Goal: Navigation & Orientation: Find specific page/section

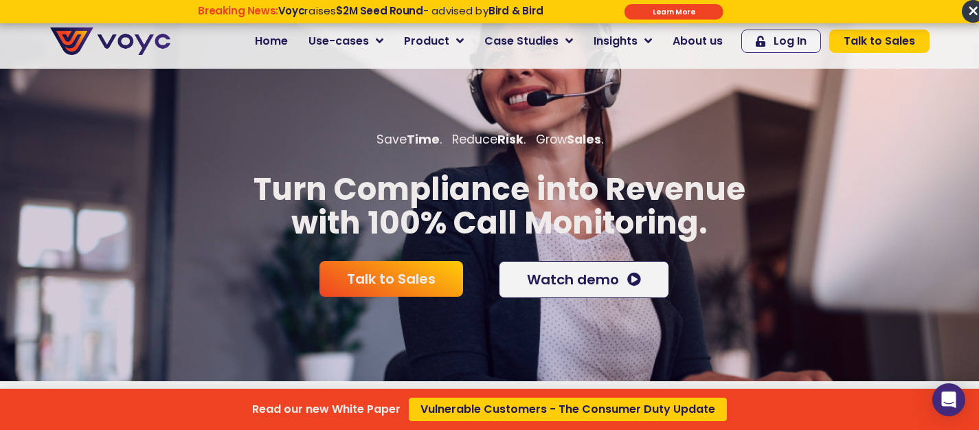
click at [466, 40] on div "Read our new White Paper Vulnerable Customers - The Consumer Duty Update" at bounding box center [489, 215] width 979 height 430
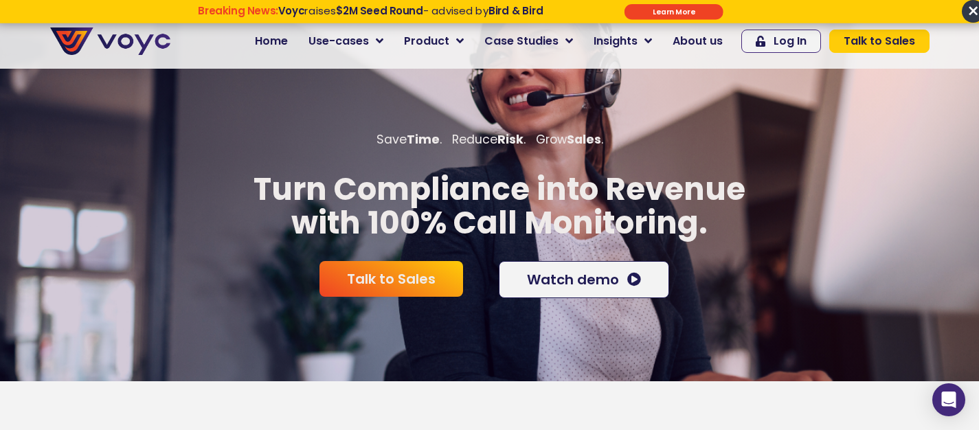
click at [972, 10] on span "×" at bounding box center [972, 11] width 23 height 23
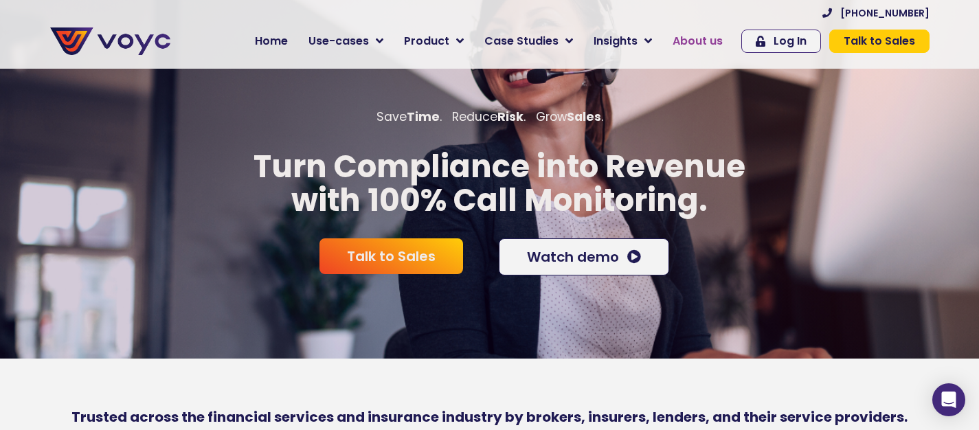
click at [699, 43] on span "About us" at bounding box center [697, 41] width 50 height 16
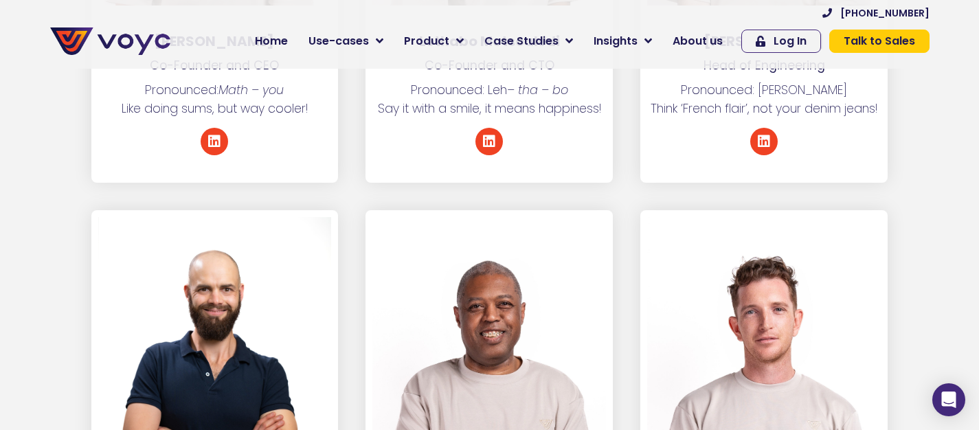
scroll to position [2298, 0]
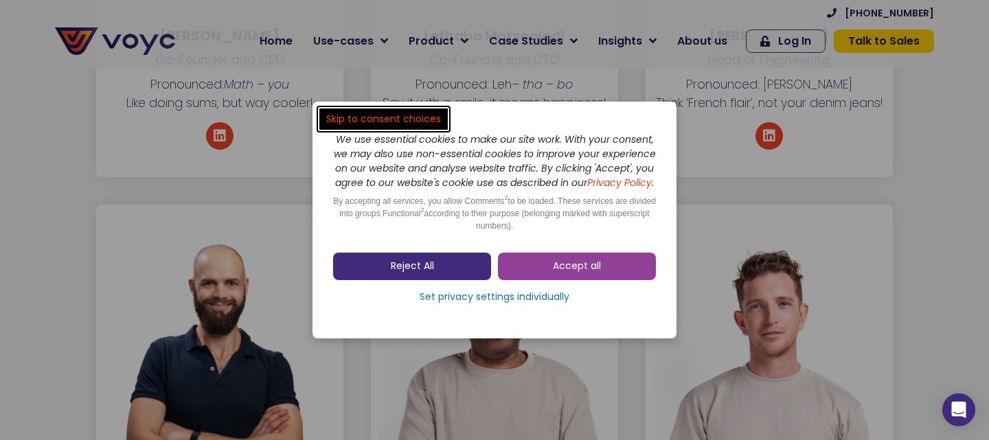
click at [391, 273] on span "Reject All" at bounding box center [412, 267] width 43 height 14
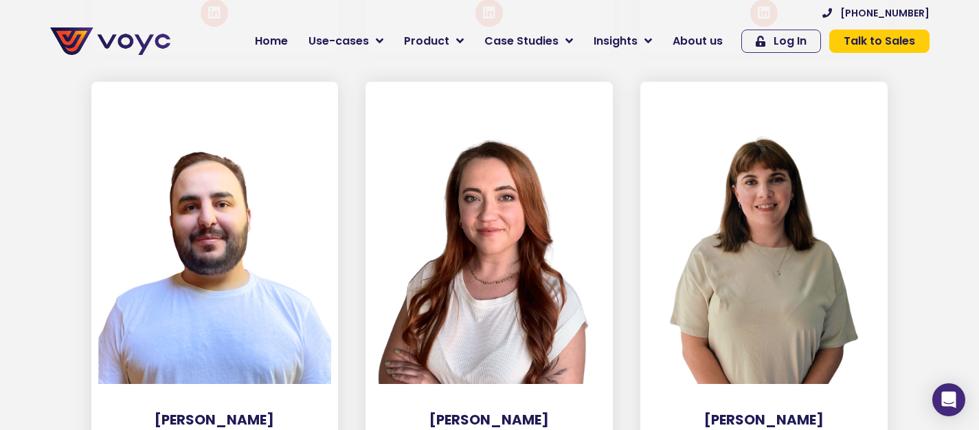
scroll to position [5908, 0]
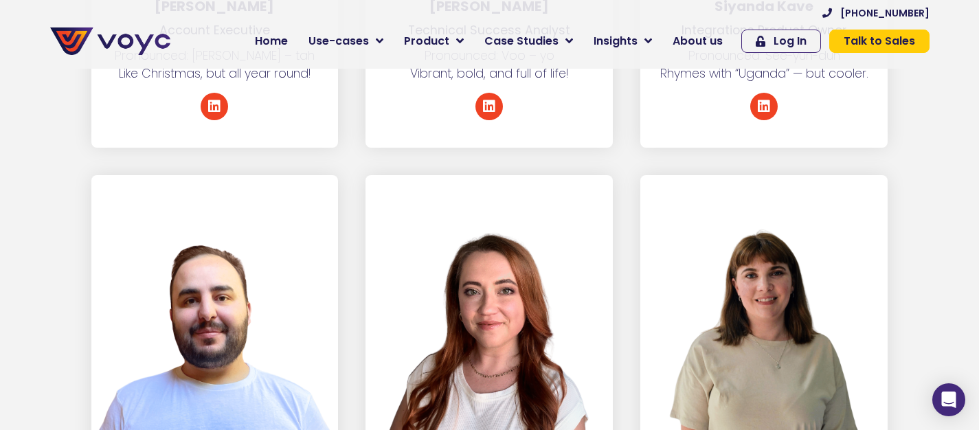
click at [147, 43] on img at bounding box center [110, 40] width 120 height 27
